Goal: Navigation & Orientation: Find specific page/section

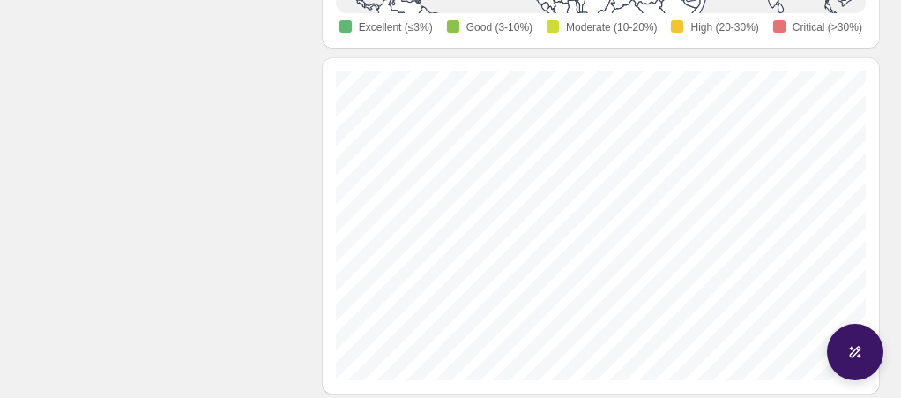
scroll to position [612, 0]
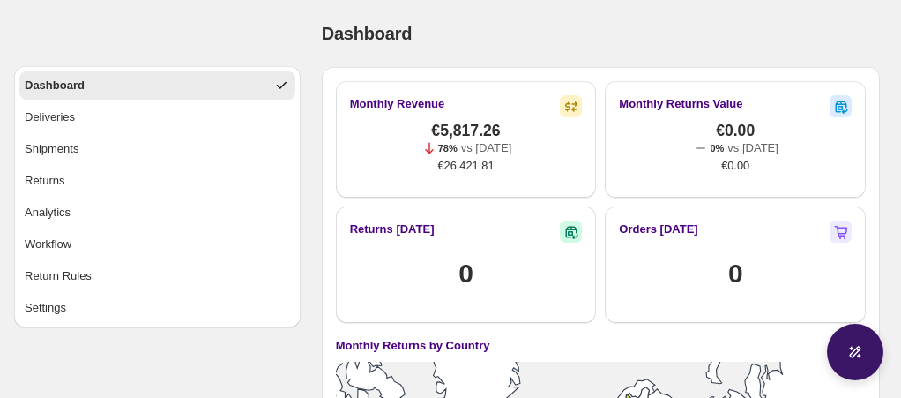
click at [603, 7] on div "Dashboard. This page is ready Dashboard" at bounding box center [601, 33] width 558 height 67
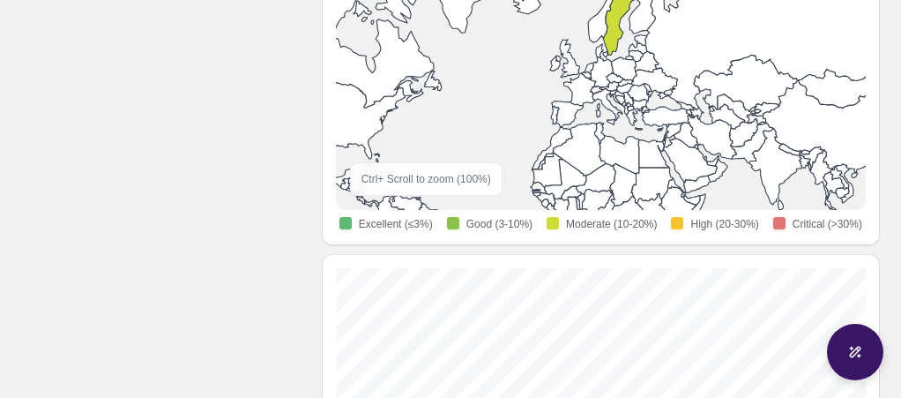
scroll to position [403, 0]
